Goal: Communication & Community: Answer question/provide support

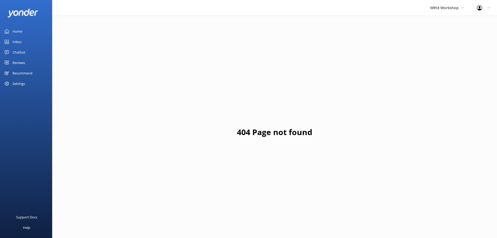
click at [28, 74] on div "Recommend" at bounding box center [23, 73] width 20 height 10
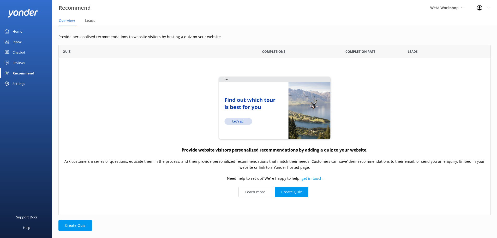
scroll to position [166, 429]
click at [24, 62] on div "Reviews" at bounding box center [19, 62] width 13 height 10
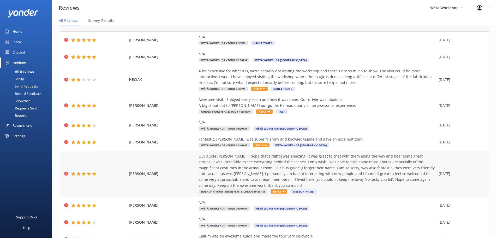
scroll to position [26, 0]
click at [293, 160] on div "Our guide [PERSON_NAME] (I hope that's right!) was amazing. It was great to cha…" at bounding box center [318, 171] width 238 height 35
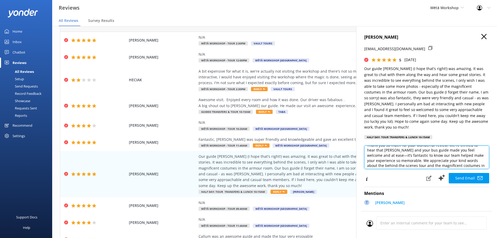
scroll to position [13, 0]
drag, startPoint x: 428, startPoint y: 150, endPoint x: 402, endPoint y: 153, distance: 26.1
click at [402, 153] on textarea "Kia [PERSON_NAME], Thank you so much for your wonderful review! We're thrilled …" at bounding box center [427, 157] width 125 height 24
click at [378, 160] on textarea "Kia [PERSON_NAME], Thank you so much for your wonderful review! We're thrilled …" at bounding box center [427, 157] width 125 height 24
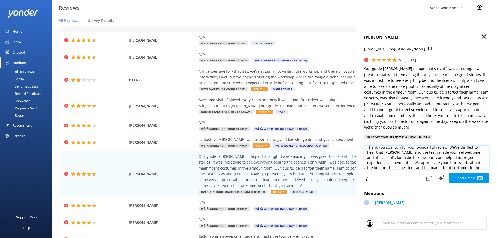
drag, startPoint x: 411, startPoint y: 164, endPoint x: 376, endPoint y: 159, distance: 36.1
click at [376, 159] on textarea "Kia [PERSON_NAME], Thank you so much for your wonderful review! We're thrilled …" at bounding box center [427, 157] width 125 height 24
drag, startPoint x: 449, startPoint y: 156, endPoint x: 380, endPoint y: 162, distance: 69.9
click at [380, 162] on textarea "Kia [PERSON_NAME], Thank you so much for your wonderful review! We're thrilled …" at bounding box center [427, 157] width 125 height 24
drag, startPoint x: 368, startPoint y: 163, endPoint x: 388, endPoint y: 163, distance: 20.4
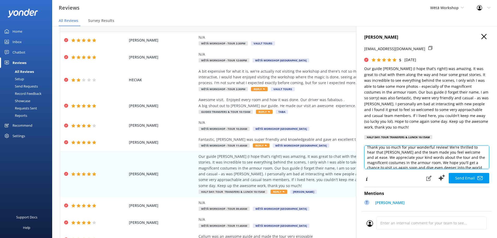
click at [388, 163] on textarea "Kia [PERSON_NAME], Thank you so much for your wonderful review! We're thrilled …" at bounding box center [427, 157] width 125 height 24
drag, startPoint x: 383, startPoint y: 163, endPoint x: 418, endPoint y: 163, distance: 35.0
click at [418, 163] on textarea "Kia [PERSON_NAME], Thank you so much for your wonderful review! We're thrilled …" at bounding box center [427, 157] width 125 height 24
drag, startPoint x: 386, startPoint y: 163, endPoint x: 456, endPoint y: 160, distance: 70.9
click at [463, 159] on textarea "Kia [PERSON_NAME], Thank you so much for your wonderful review! We're thrilled …" at bounding box center [427, 157] width 125 height 24
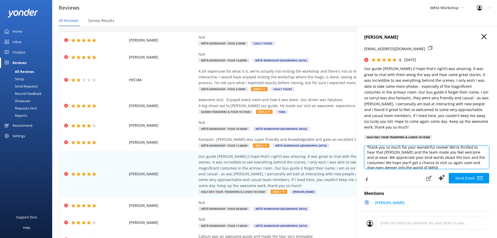
click at [411, 166] on textarea "Kia [PERSON_NAME], Thank you so much for your wonderful review! We're thrilled …" at bounding box center [427, 157] width 125 height 24
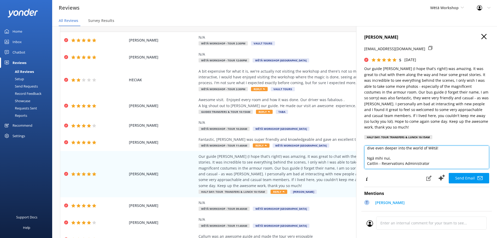
scroll to position [26, 0]
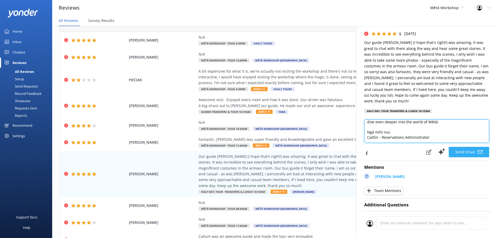
type textarea "Kia [PERSON_NAME], Thank you so much for your wonderful review! We're thrilled …"
click at [469, 150] on button "Send Email" at bounding box center [469, 152] width 40 height 10
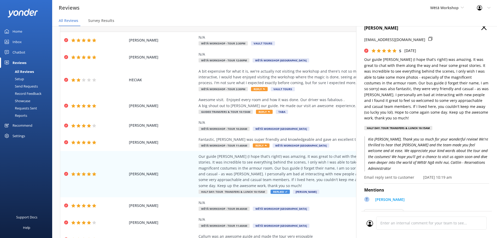
scroll to position [0, 0]
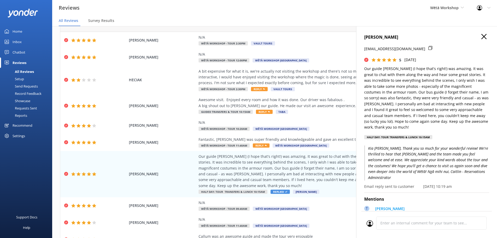
click at [482, 38] on use at bounding box center [484, 36] width 5 height 5
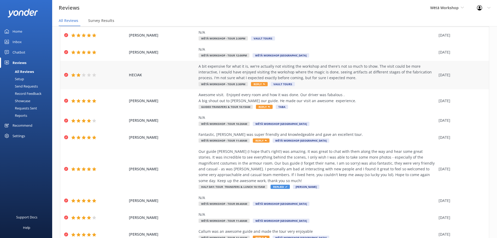
scroll to position [53, 0]
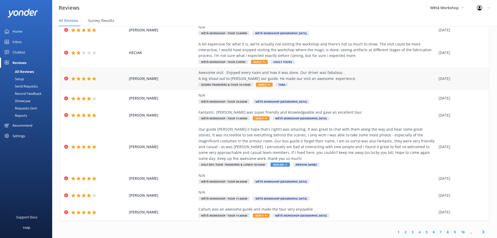
click at [330, 79] on div "Awesome visit. Enjoyed every room and how it was done. Our driver was fabalous …" at bounding box center [318, 76] width 238 height 12
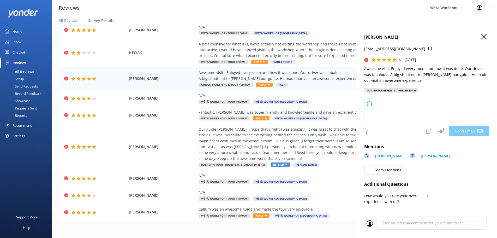
type textarea "Kia [PERSON_NAME], Thank you so much for your wonderful feedback! We're thrille…"
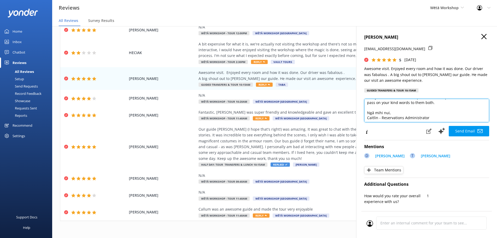
scroll to position [28, 0]
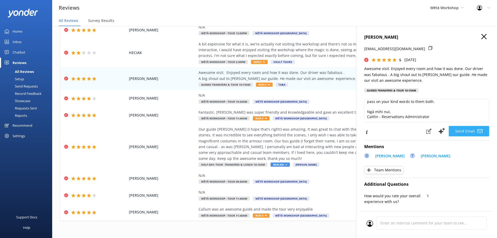
click at [478, 130] on icon at bounding box center [480, 130] width 5 height 5
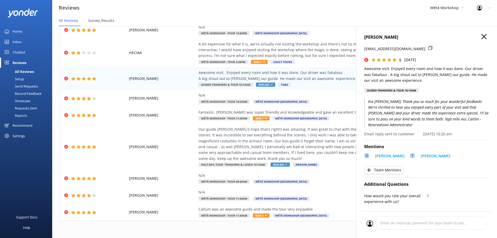
click at [482, 38] on icon at bounding box center [484, 36] width 5 height 5
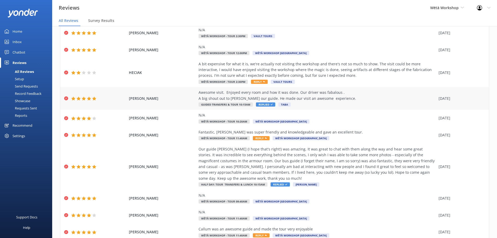
scroll to position [53, 0]
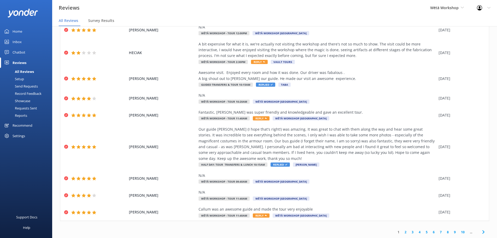
click at [403, 231] on link "2" at bounding box center [405, 232] width 7 height 5
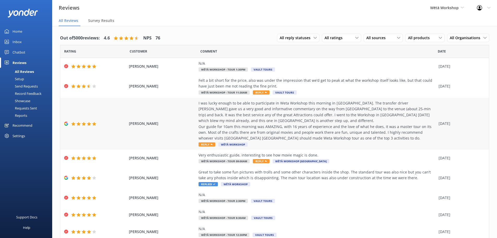
click at [355, 135] on div "I was lucky enough to be able to participate in Weta Workshop this morning in […" at bounding box center [318, 120] width 238 height 41
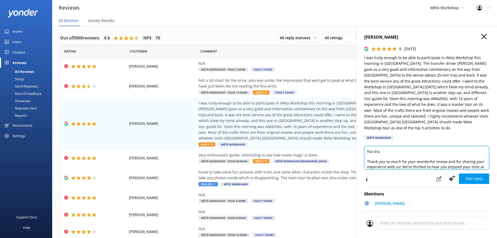
click at [379, 147] on textarea "Kia ora, Thank you so much for your wonderful review and for sharing your exper…" at bounding box center [427, 158] width 125 height 24
click at [426, 156] on textarea "Kia [PERSON_NAME], Thank you so much for your wonderful review and for sharing …" at bounding box center [427, 158] width 125 height 24
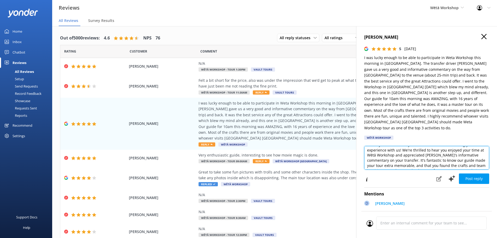
scroll to position [18, 0]
click at [415, 146] on textarea "Kia [PERSON_NAME], Thank you so much for your kind review and for sharing your …" at bounding box center [427, 158] width 125 height 24
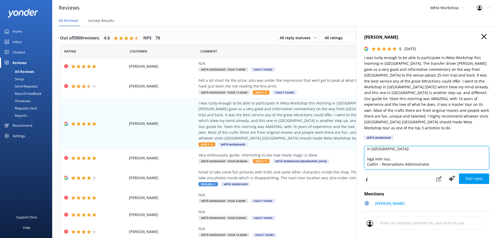
type textarea "Kia [PERSON_NAME], Thank you so much for your kind review and for sharing your …"
click at [478, 178] on div "Post reply" at bounding box center [462, 178] width 56 height 11
click at [478, 177] on button "Post reply" at bounding box center [474, 178] width 30 height 10
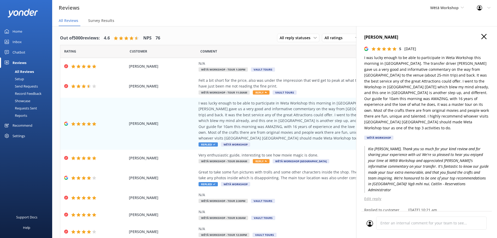
click at [481, 33] on div "[PERSON_NAME] 5 [DATE] I was lucky enough to be able to participate in Weta Wor…" at bounding box center [426, 145] width 141 height 238
click at [482, 37] on use at bounding box center [484, 36] width 5 height 5
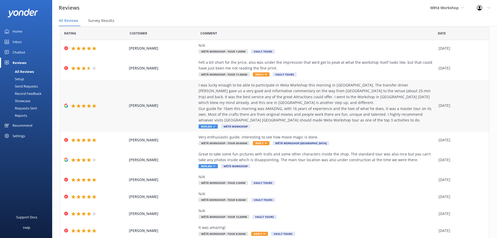
scroll to position [53, 0]
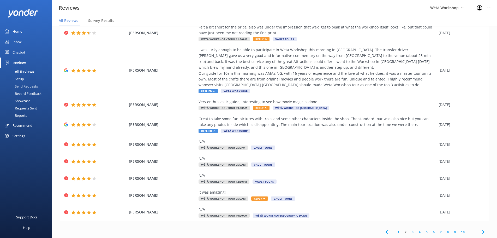
click at [409, 232] on link "3" at bounding box center [412, 232] width 7 height 5
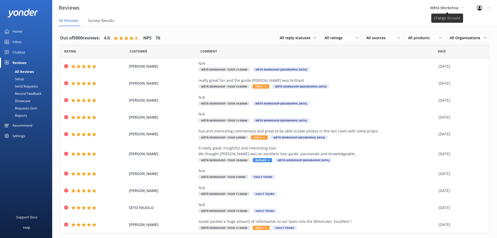
click at [448, 9] on span "Wētā Workshop" at bounding box center [445, 7] width 28 height 5
click at [449, 33] on link "Wētā Workshop Unleashed" at bounding box center [450, 34] width 52 height 13
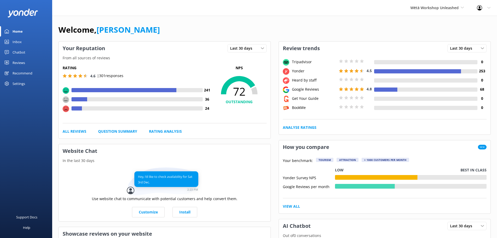
click at [26, 63] on link "Reviews" at bounding box center [26, 62] width 52 height 10
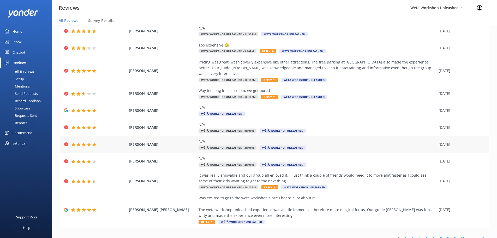
scroll to position [36, 0]
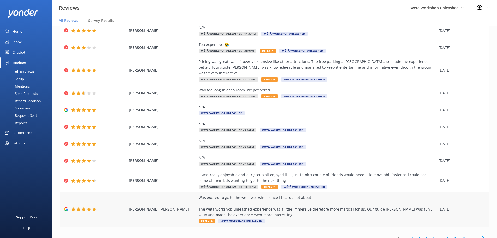
click at [300, 207] on div "Was excited to go to the weta workshop since I heard a lot about it. The weta w…" at bounding box center [318, 207] width 238 height 24
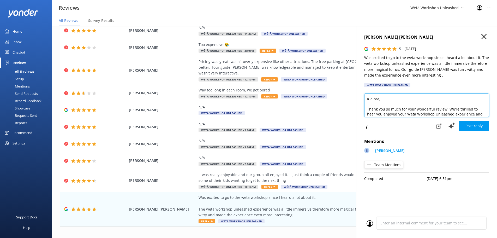
click at [379, 99] on textarea "Kia ora, Thank you so much for your wonderful review! We're thrilled to hear yo…" at bounding box center [427, 105] width 125 height 24
type textarea "Kia [PERSON_NAME], Thank you so much for your wonderful review! We're thrilled …"
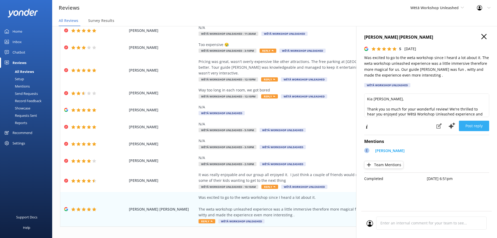
click at [471, 128] on button "Post reply" at bounding box center [474, 126] width 30 height 10
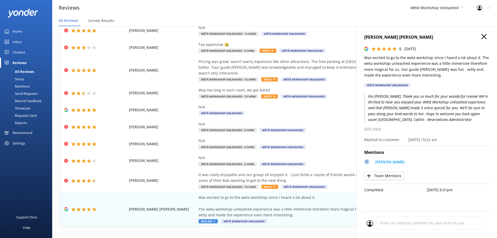
click at [488, 36] on div "[PERSON_NAME] [PERSON_NAME] 5 [DATE] Was excited to go to the weta workshop sin…" at bounding box center [426, 145] width 141 height 238
click at [487, 38] on icon at bounding box center [484, 36] width 5 height 5
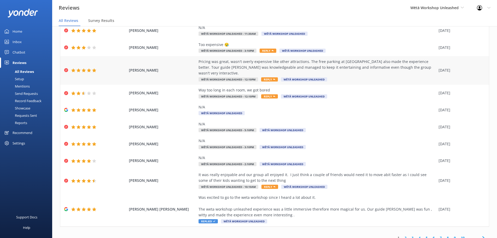
click at [367, 73] on div "Pricing was great, wasn't overly expensive like other attractions. The free par…" at bounding box center [318, 71] width 238 height 24
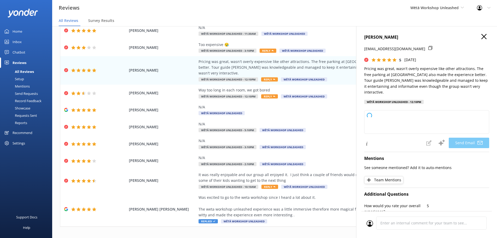
type textarea "Kia ora [PERSON_NAME], Thank you so much for your wonderful feedback! We're gla…"
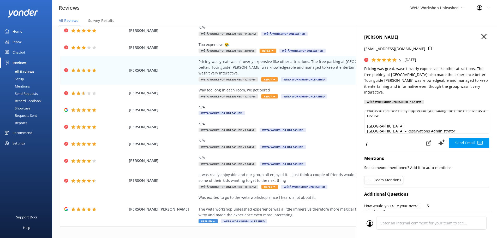
scroll to position [38, 0]
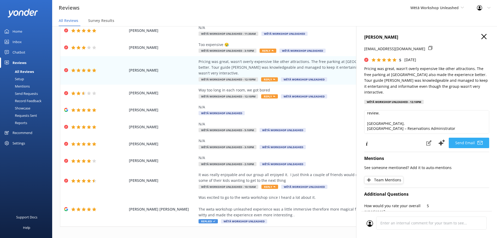
click at [468, 138] on button "Send Email" at bounding box center [469, 143] width 40 height 10
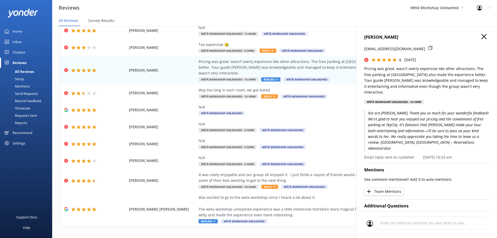
click at [482, 36] on icon at bounding box center [484, 36] width 5 height 5
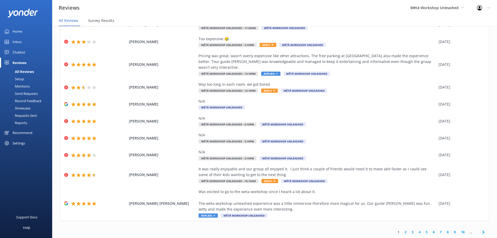
scroll to position [10, 0]
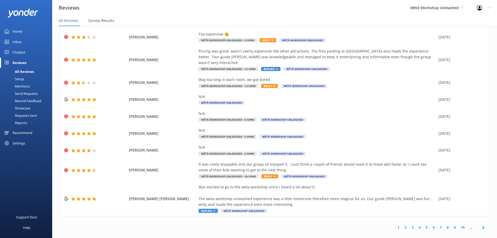
click at [402, 225] on link "2" at bounding box center [405, 227] width 7 height 5
